Goal: Task Accomplishment & Management: Complete application form

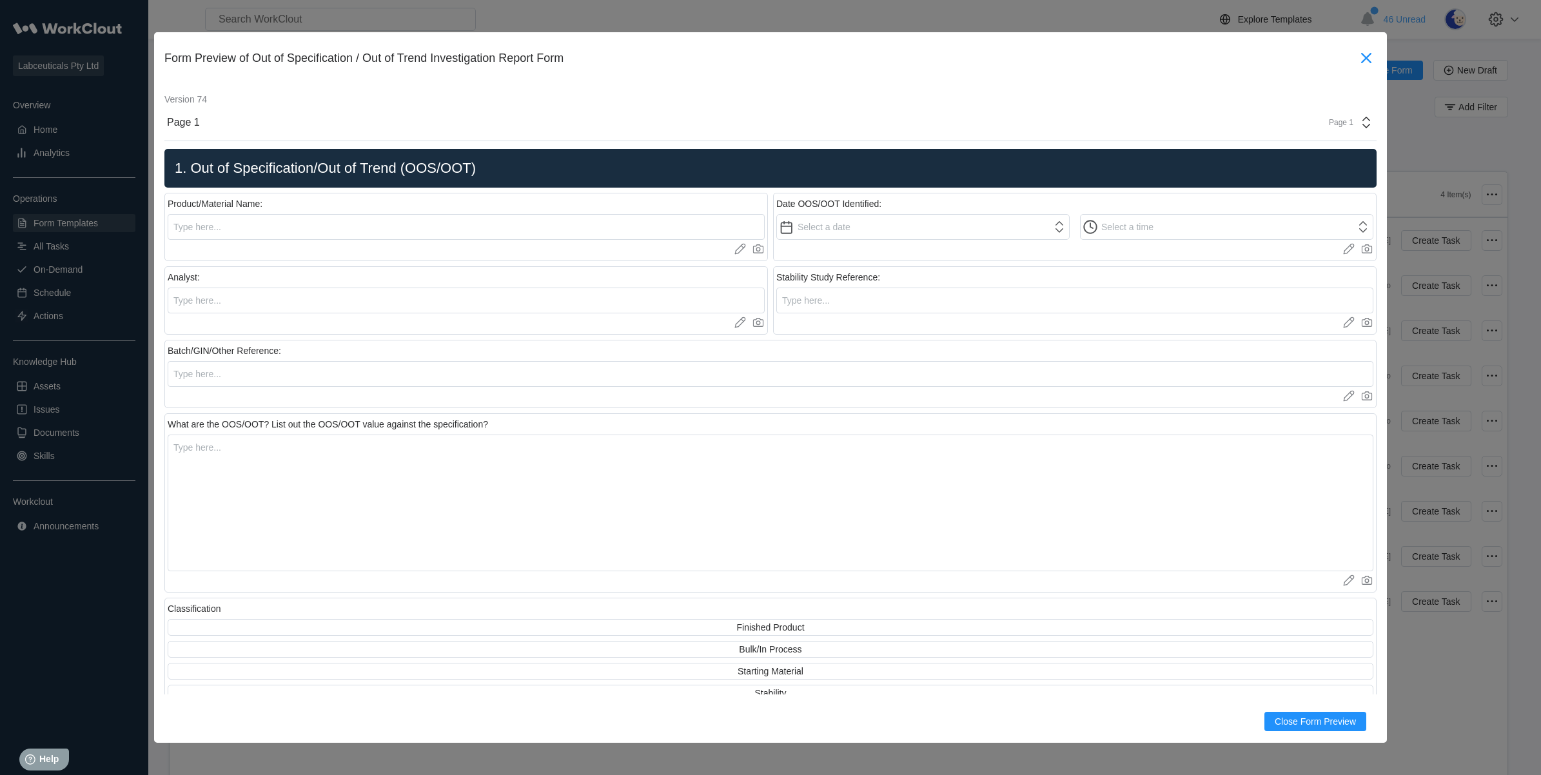
click at [1361, 56] on icon at bounding box center [1366, 58] width 10 height 10
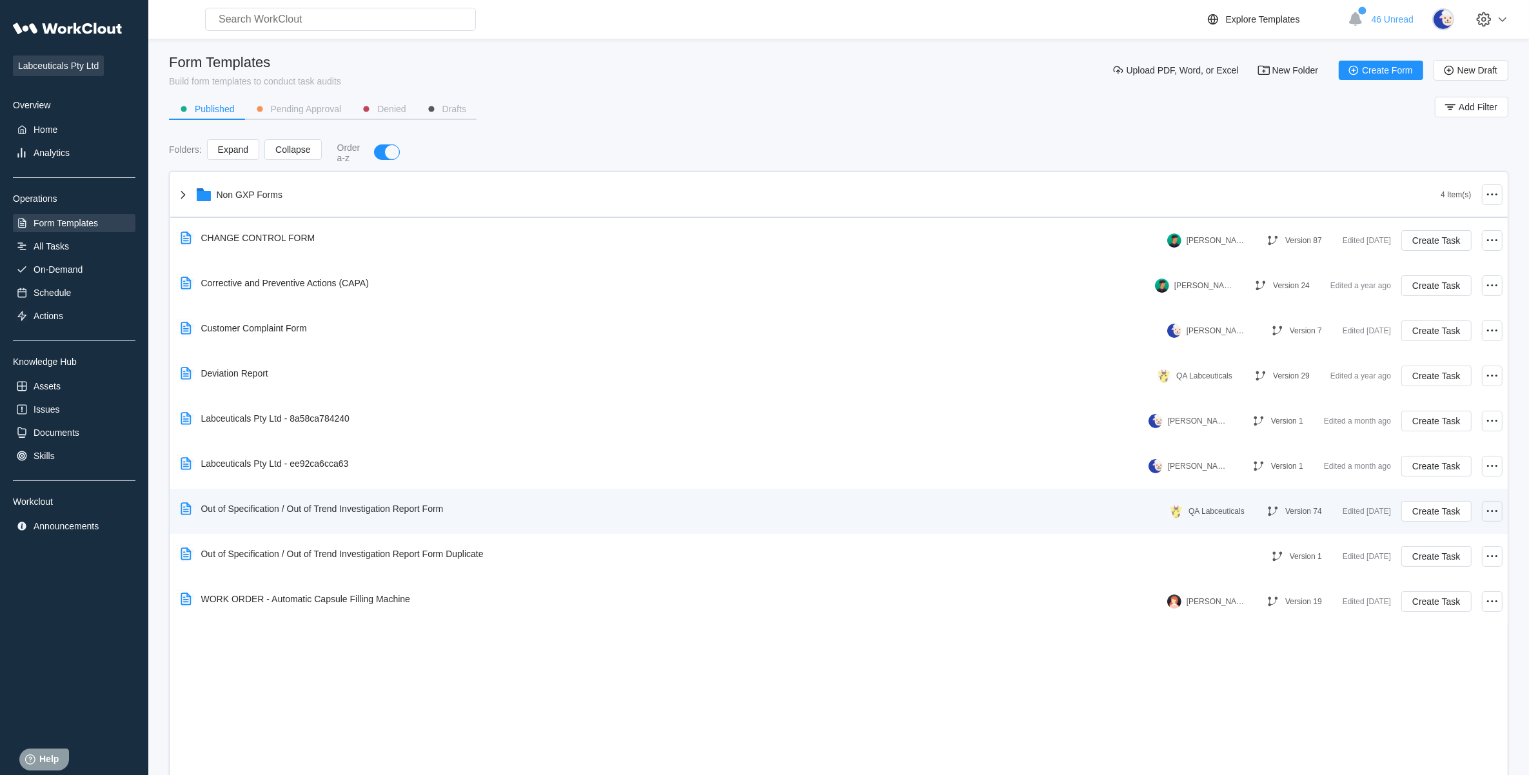
click at [1487, 508] on icon at bounding box center [1492, 511] width 15 height 15
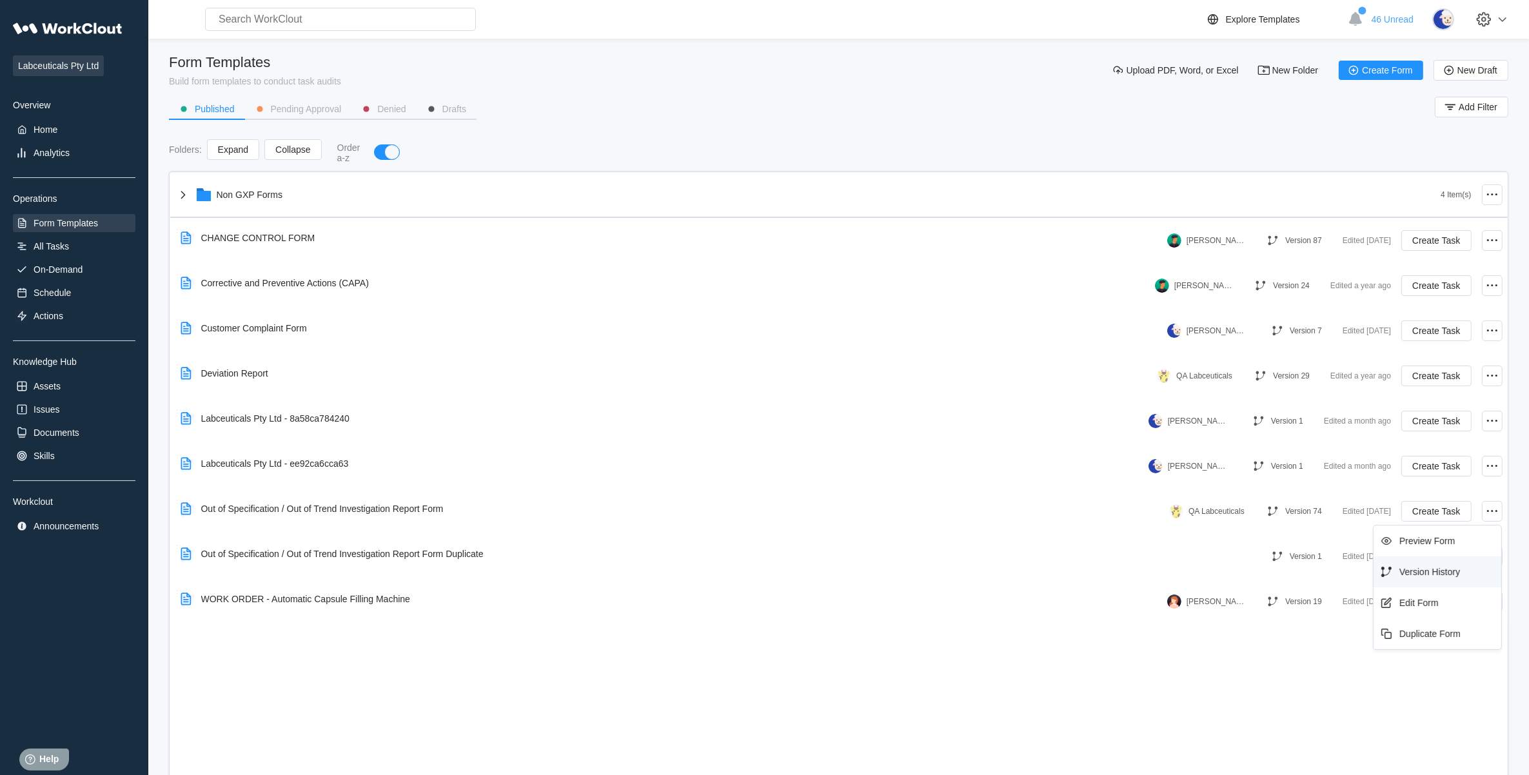
click at [1428, 578] on div "Version History" at bounding box center [1437, 572] width 117 height 21
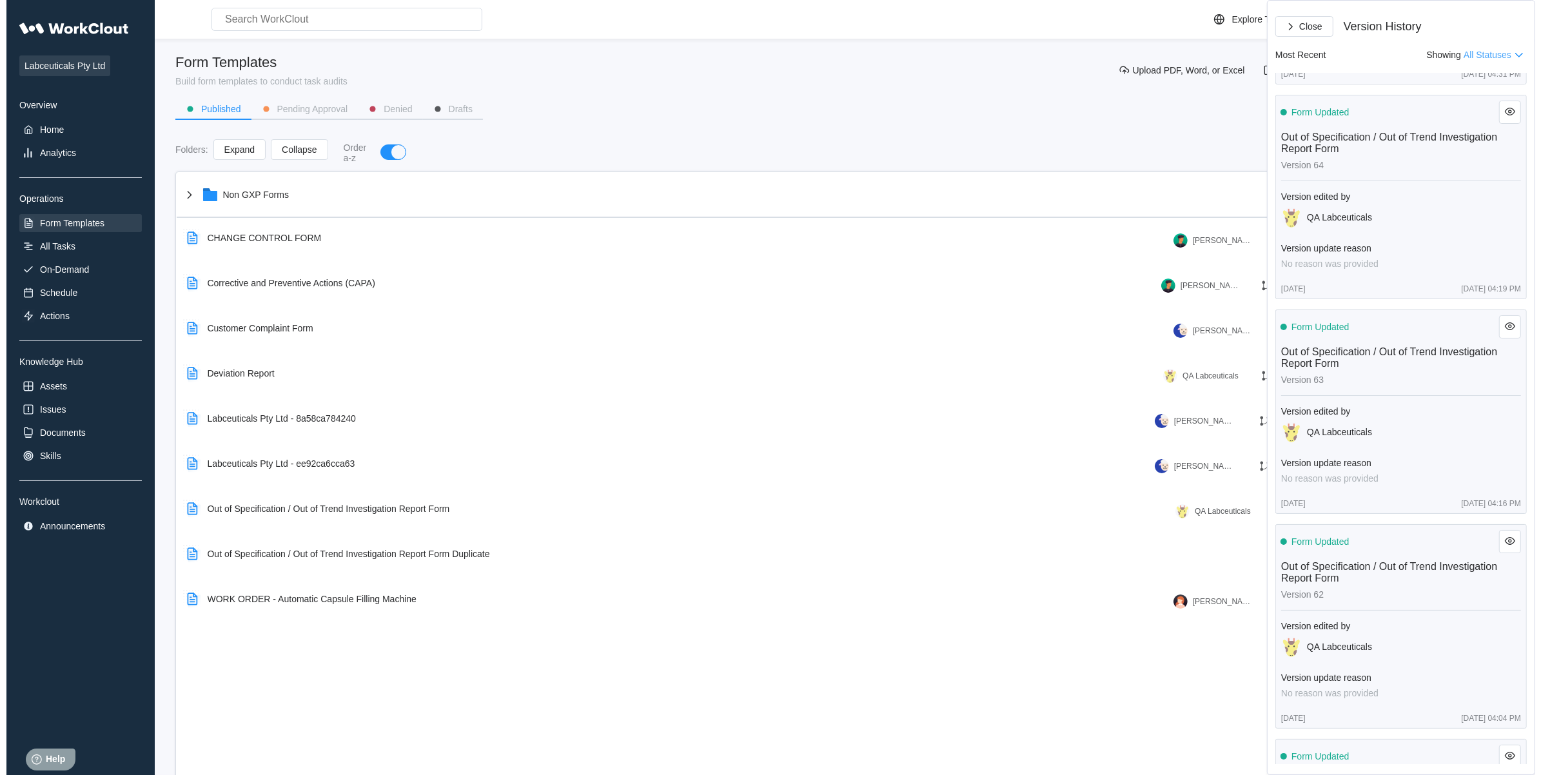
scroll to position [2176, 0]
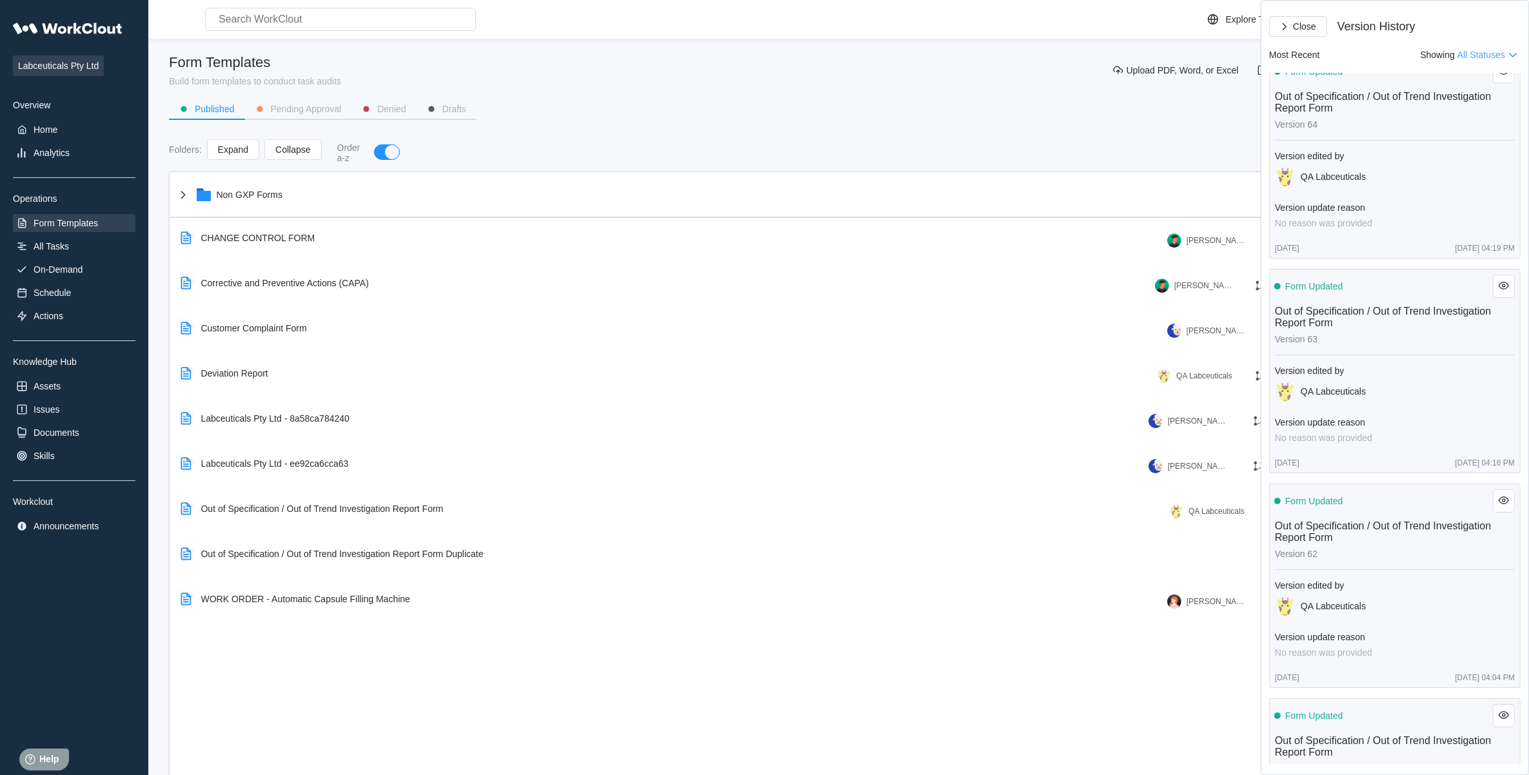
click at [908, 627] on div "Non GXP Forms 4 Item(s) CHANGE CONTROL FORM [PERSON_NAME] Version 87 Edited [DA…" at bounding box center [838, 479] width 1339 height 614
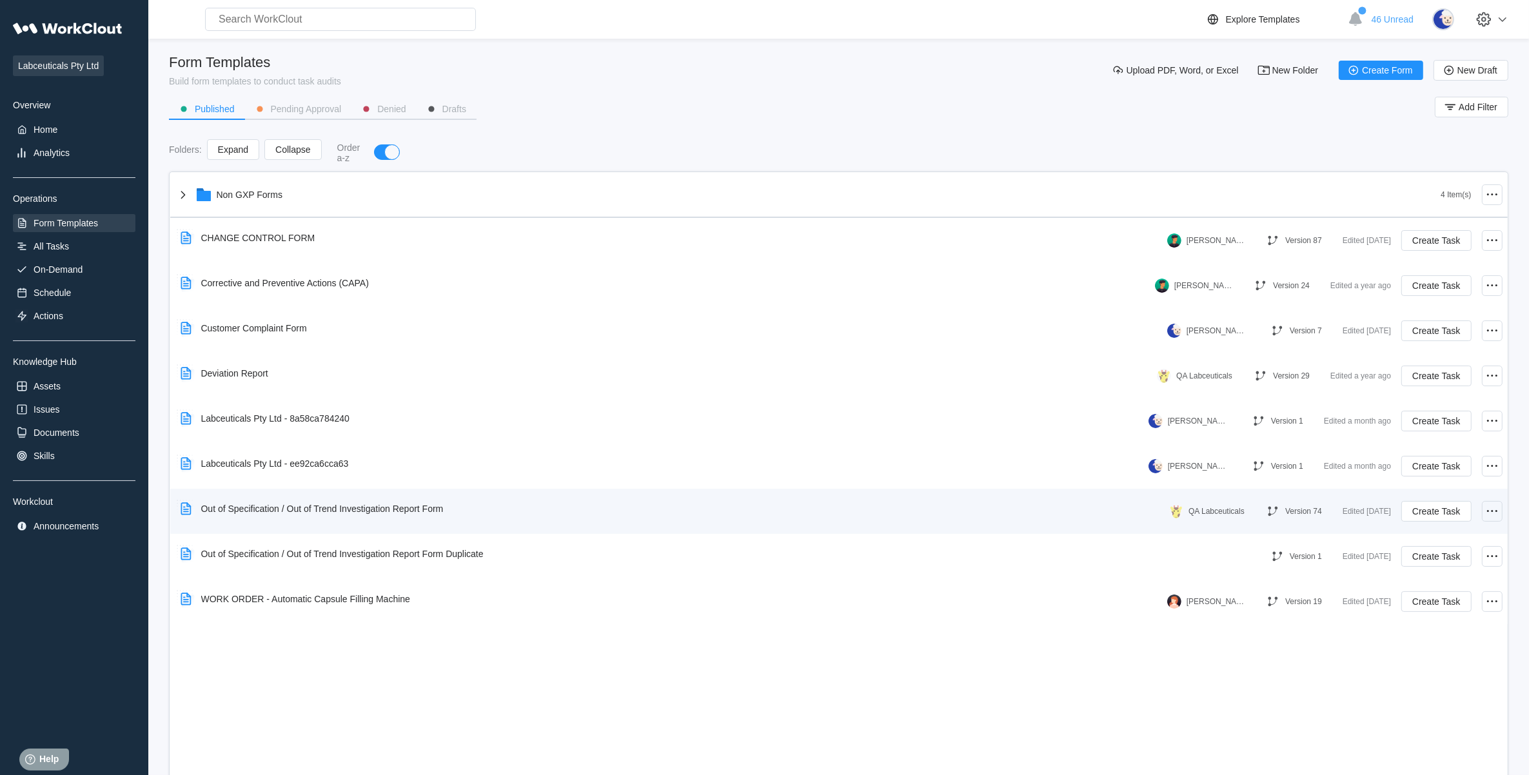
click at [1487, 507] on icon at bounding box center [1492, 511] width 15 height 15
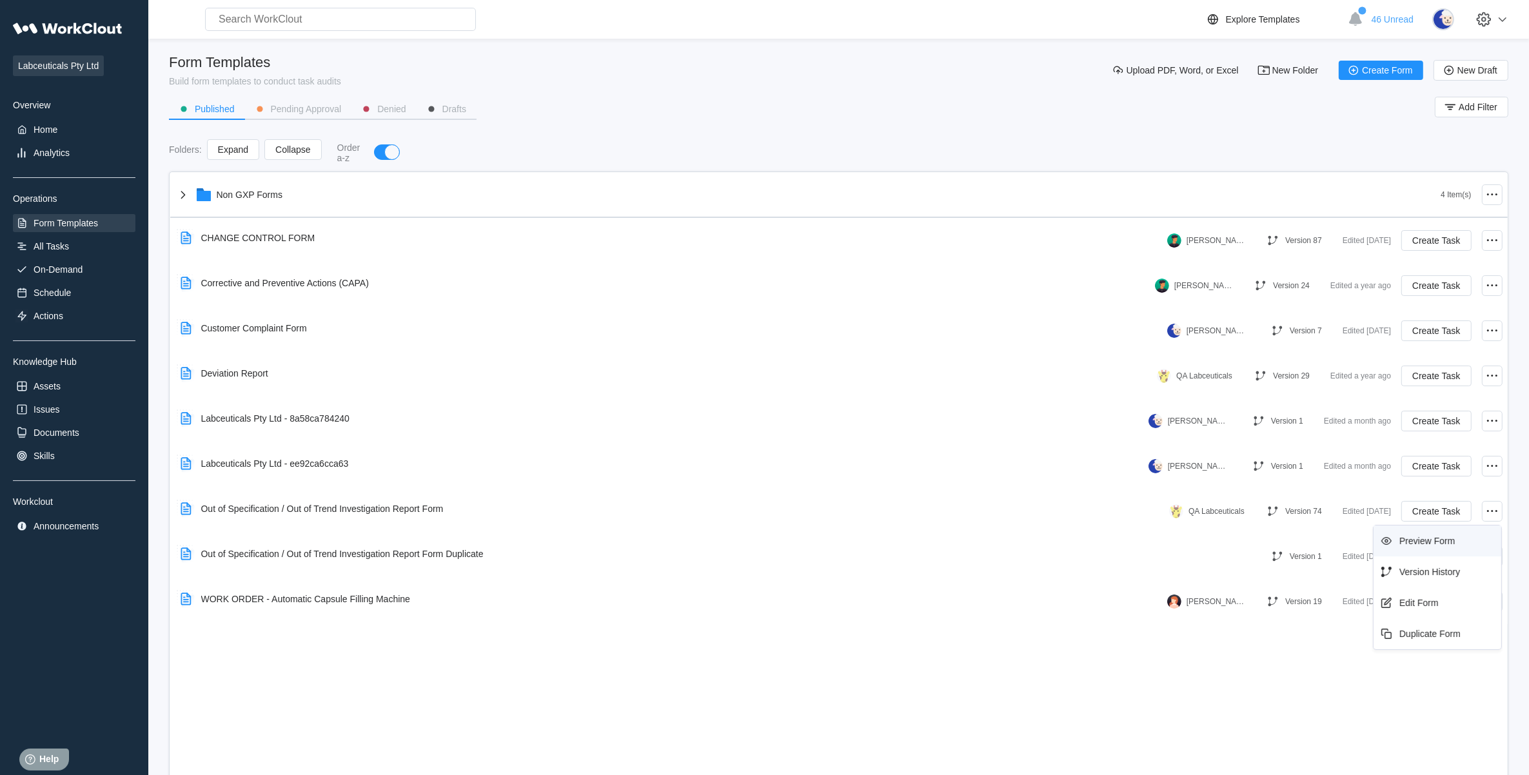
click at [1436, 549] on div "Preview Form" at bounding box center [1437, 541] width 117 height 21
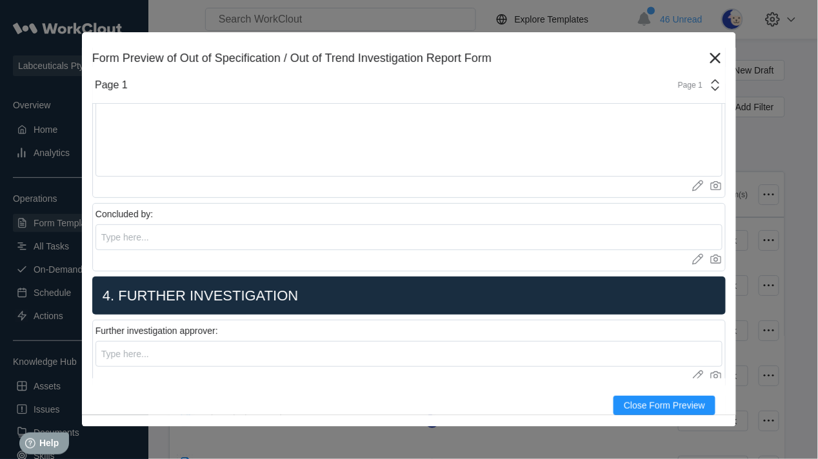
type textarea "x"
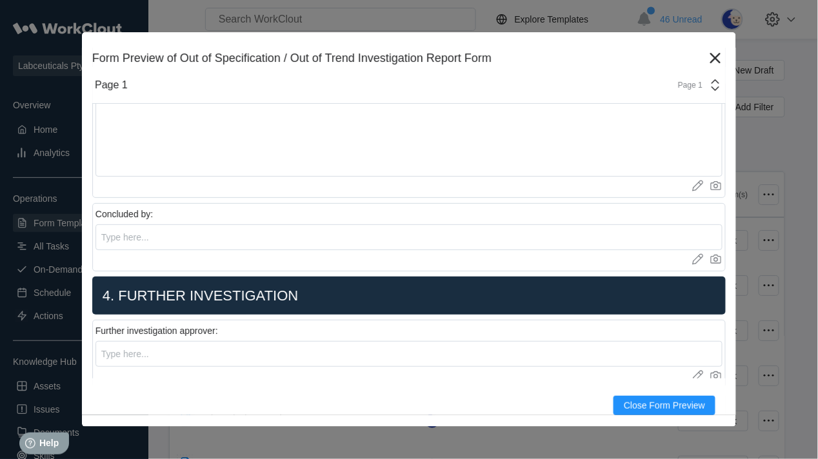
type textarea "x"
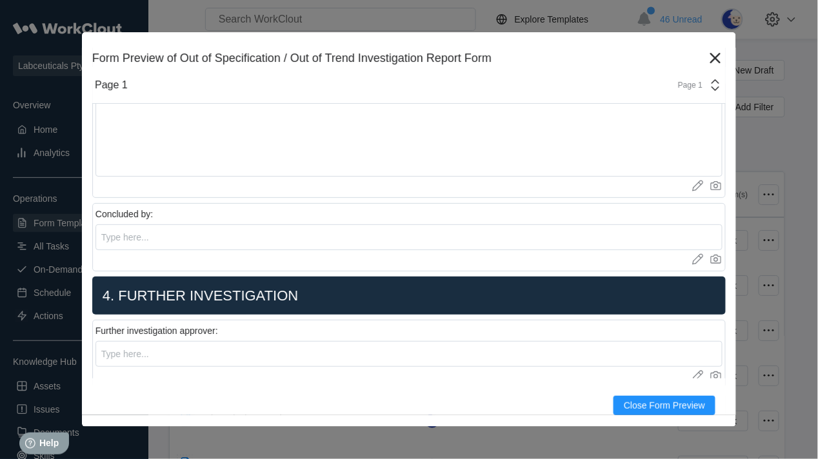
type textarea "x"
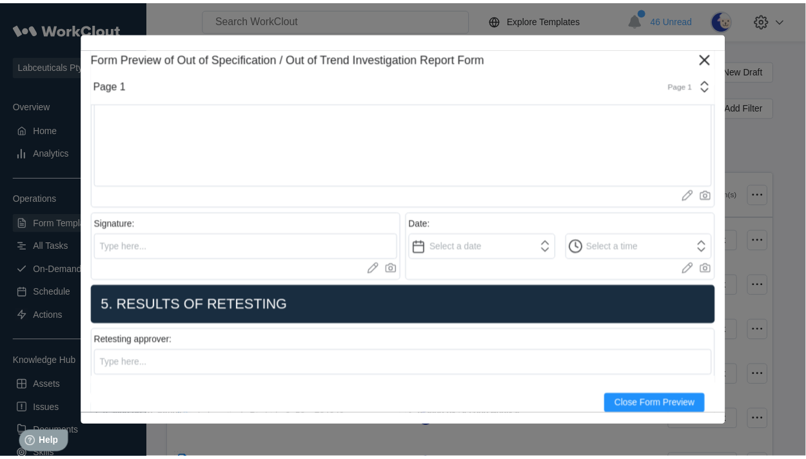
scroll to position [3466, 0]
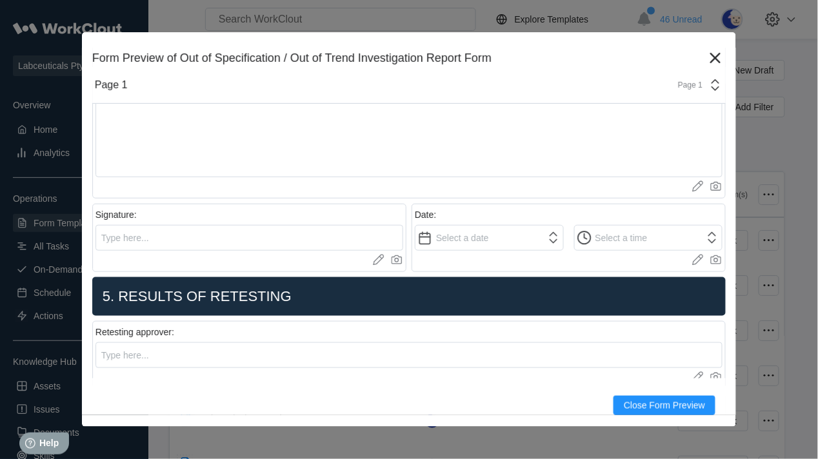
click at [705, 56] on icon at bounding box center [715, 58] width 21 height 21
